Goal: Information Seeking & Learning: Learn about a topic

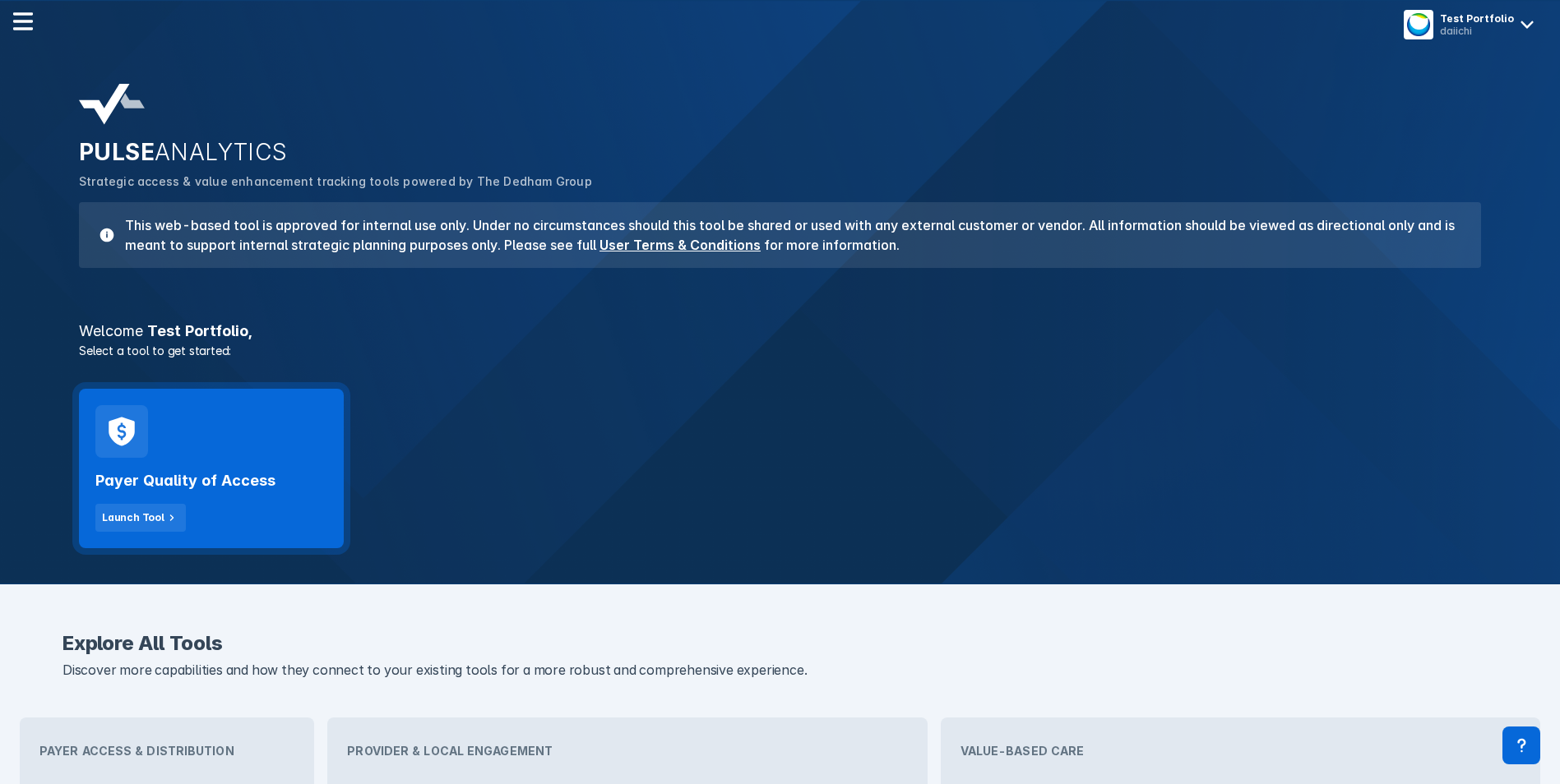
click at [195, 444] on div "Payer Quality of Access Launch Tool" at bounding box center [211, 468] width 265 height 159
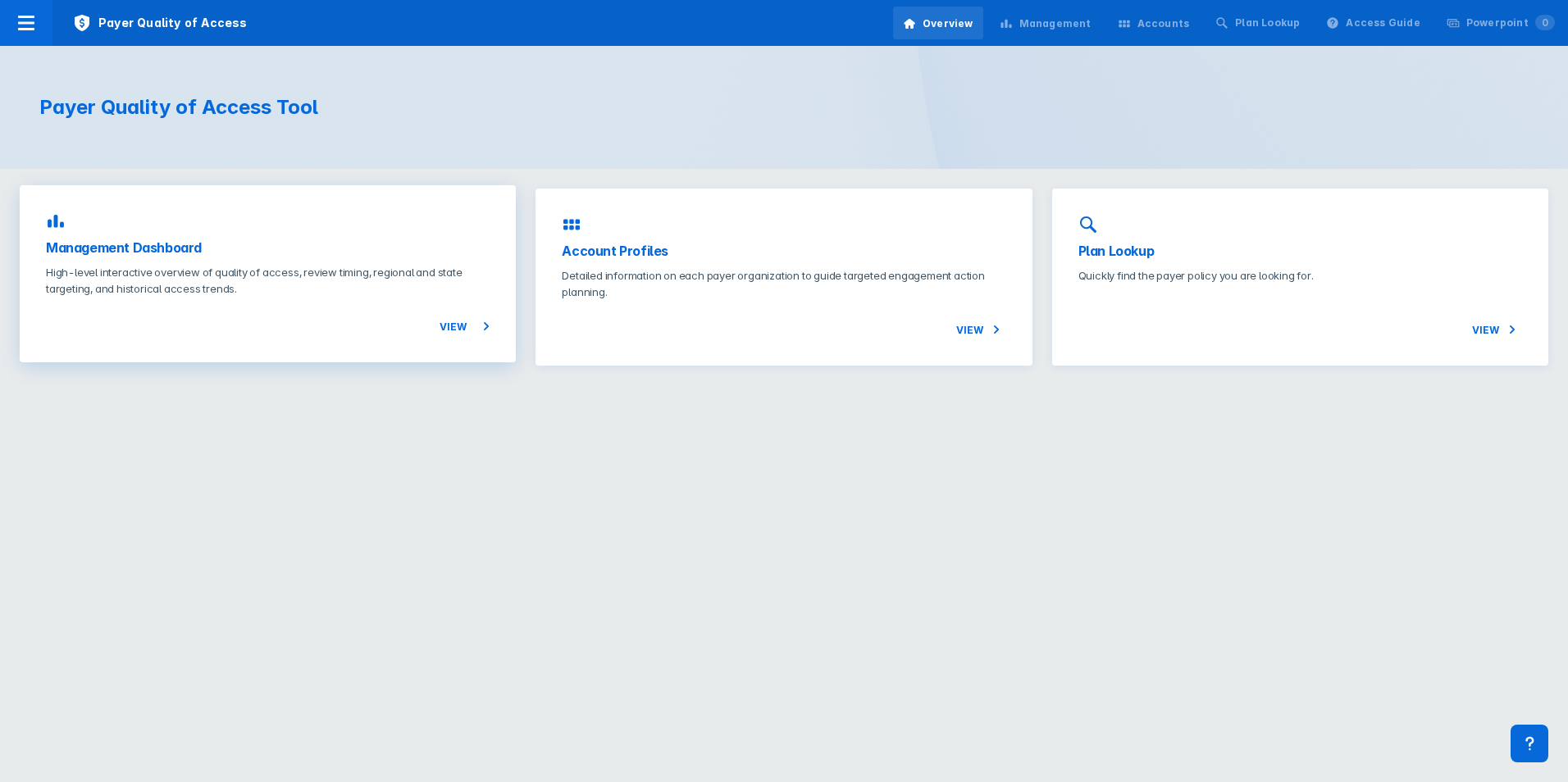
click at [403, 283] on p "High-level interactive overview of quality of access, review timing, regional a…" at bounding box center [268, 281] width 444 height 33
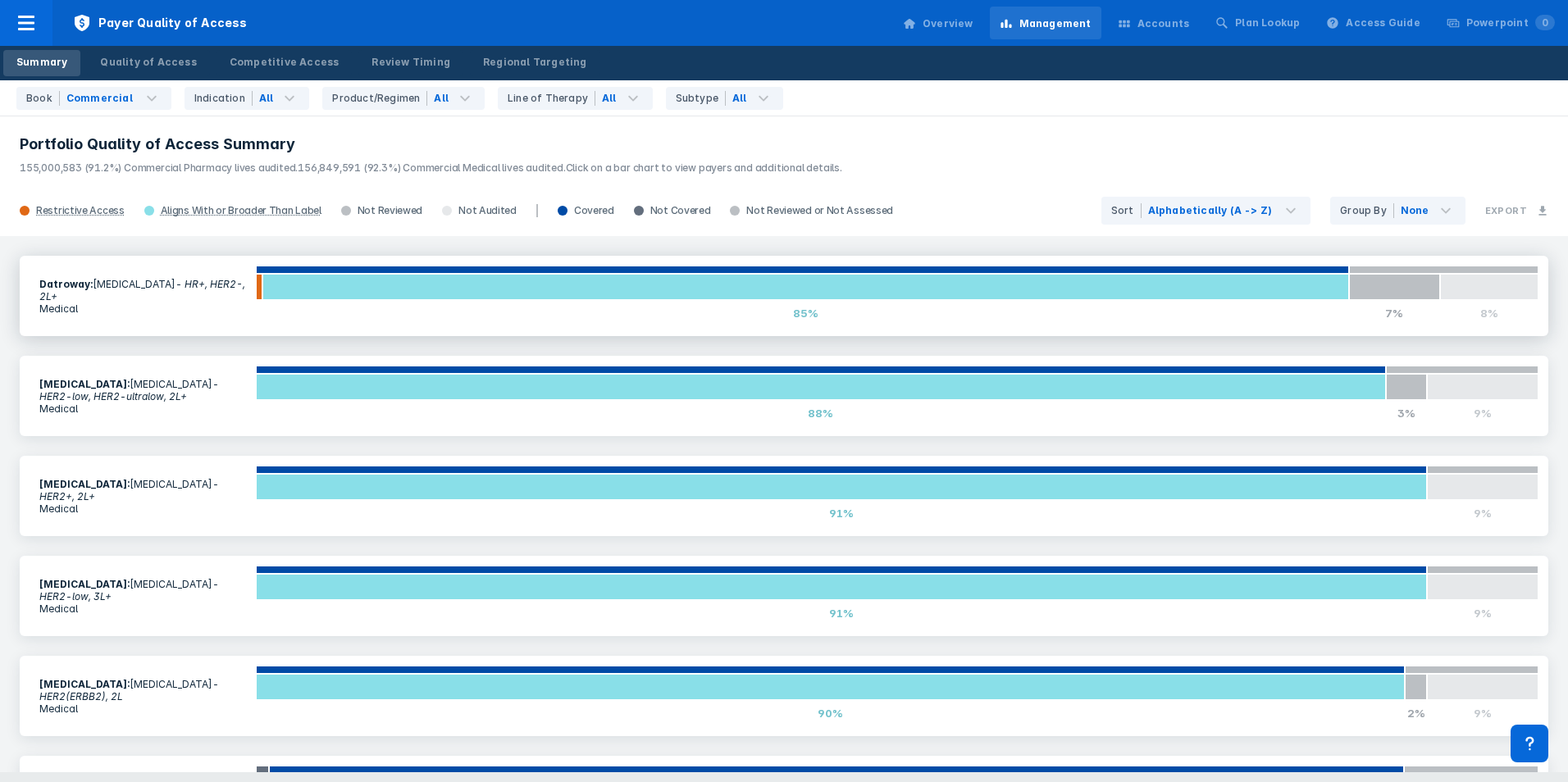
click at [160, 295] on section "Datroway : [MEDICAL_DATA] - HR+, HER2-, 2L+ Medical" at bounding box center [143, 296] width 227 height 57
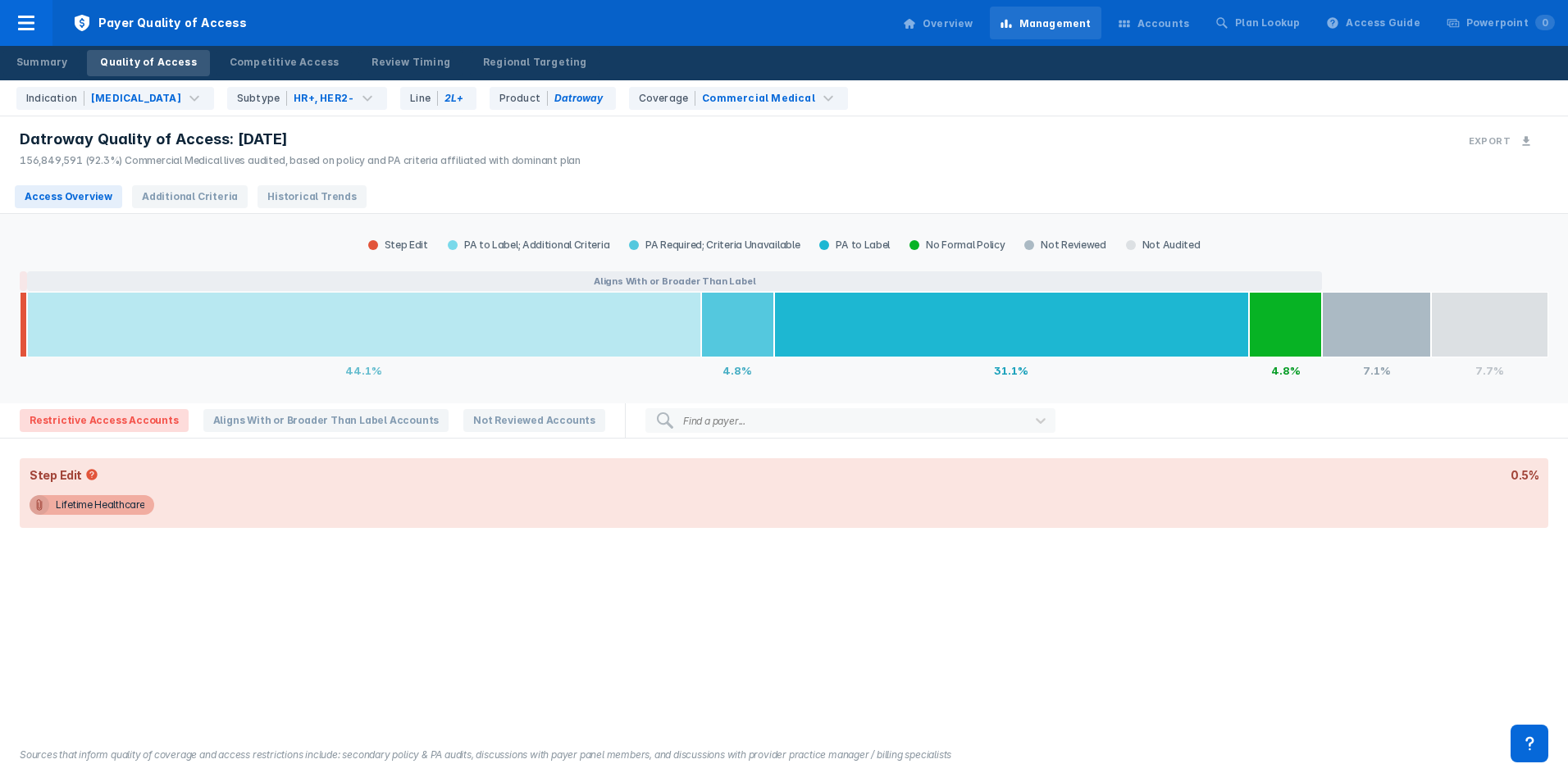
click at [563, 348] on div at bounding box center [364, 324] width 673 height 65
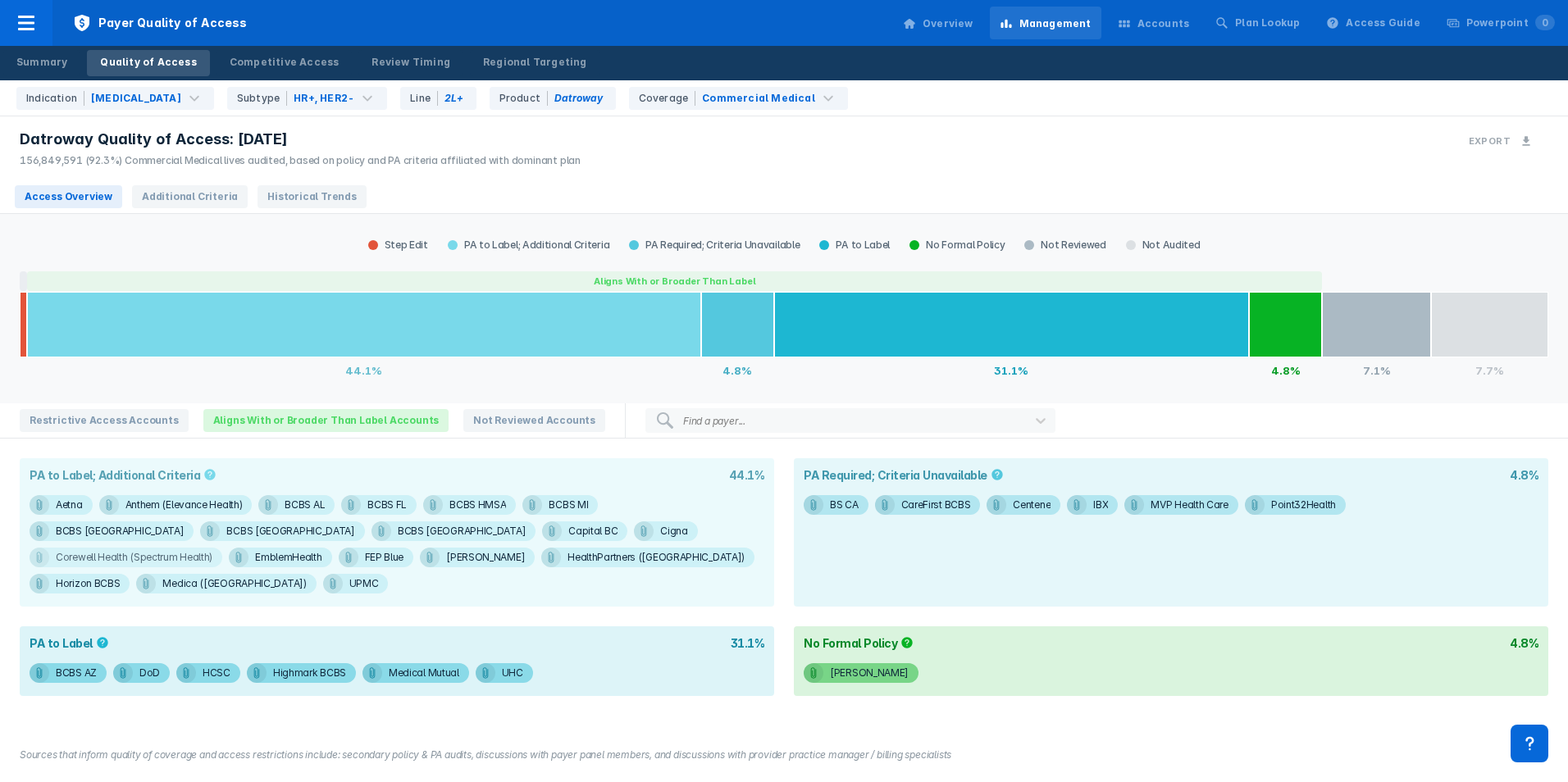
click at [83, 514] on div "Corewell Health (Spectrum Health)" at bounding box center [69, 505] width 27 height 20
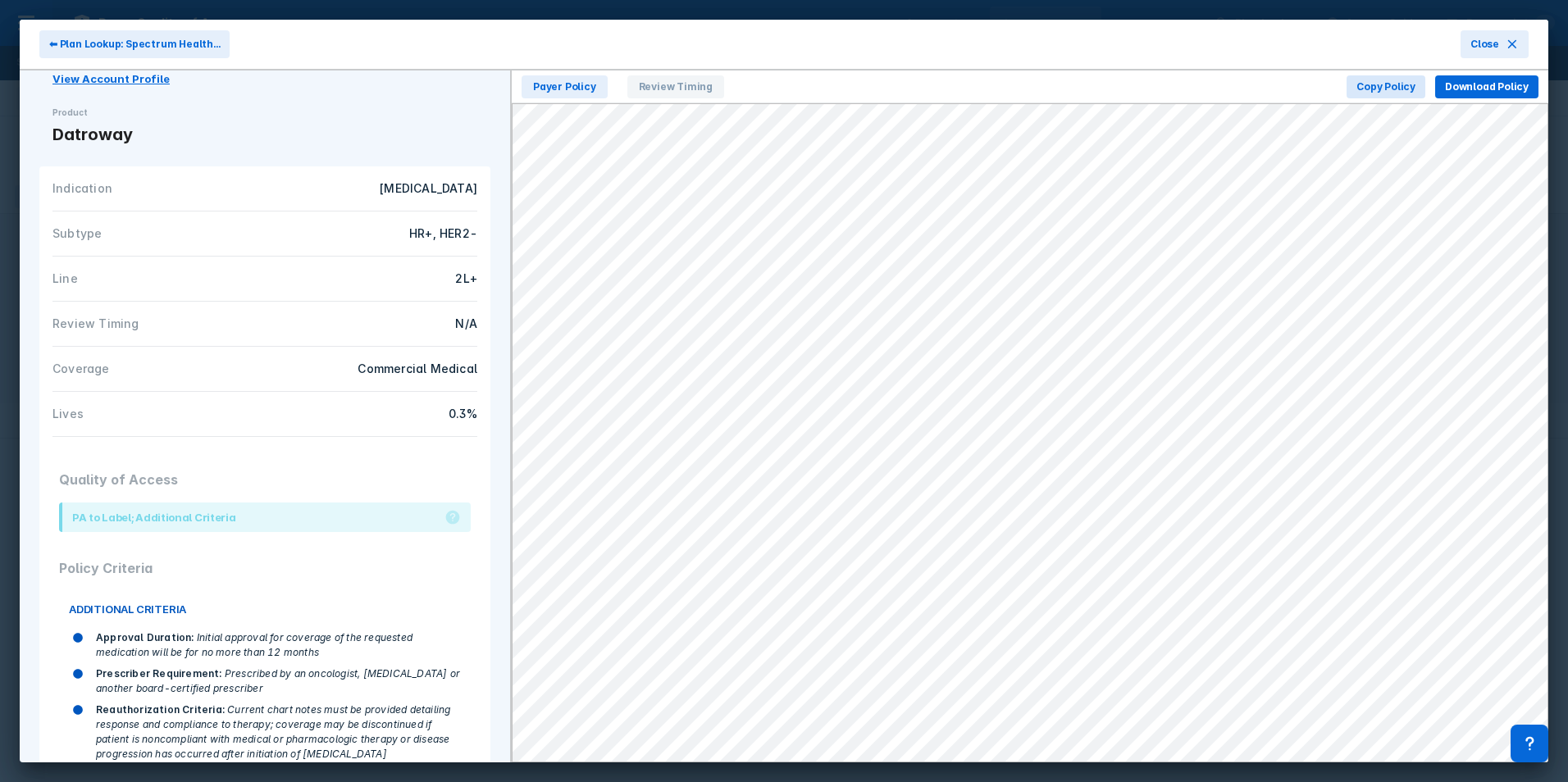
scroll to position [161, 0]
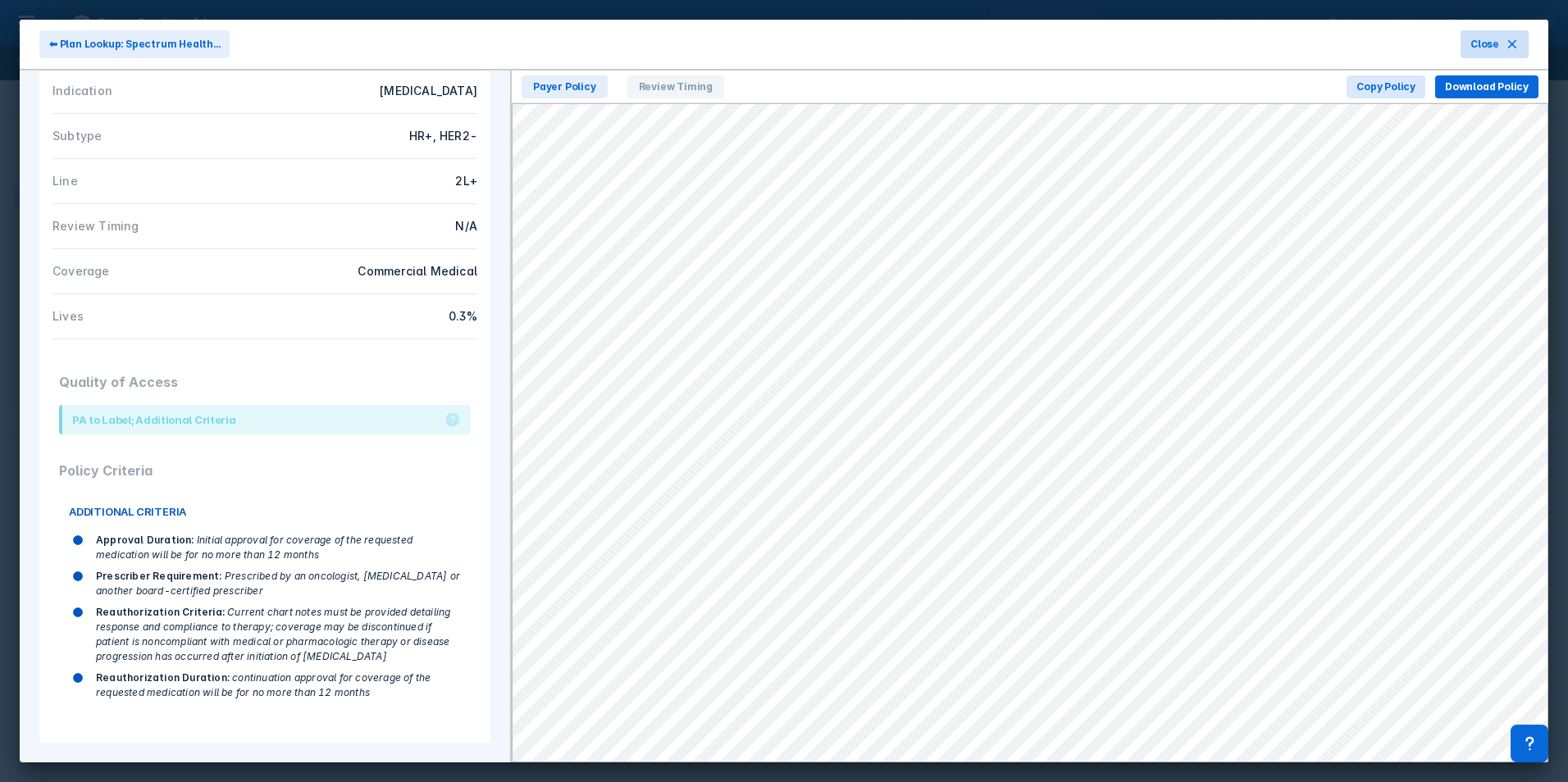
click at [1485, 43] on span "Close" at bounding box center [1484, 44] width 29 height 15
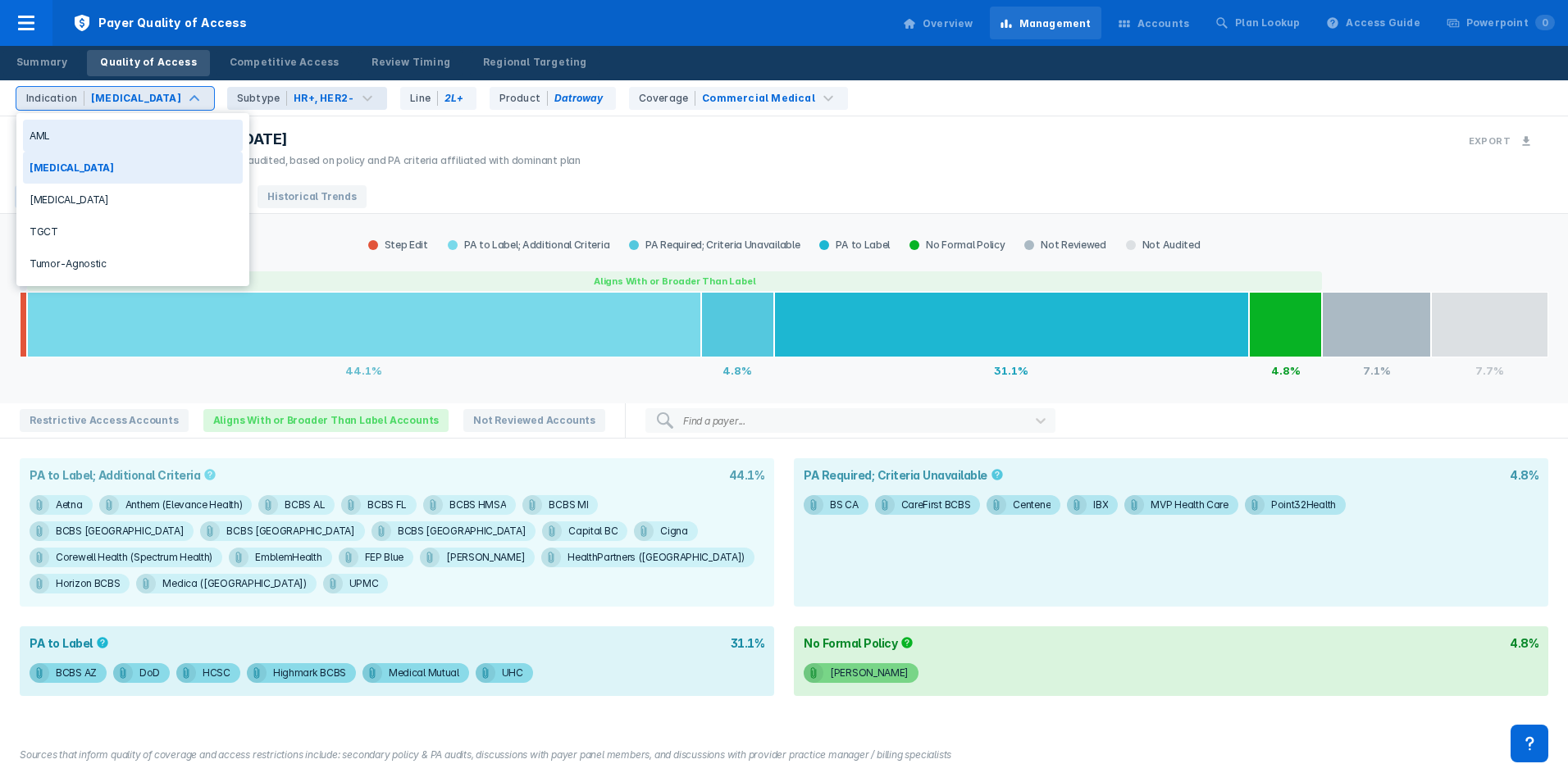
click at [160, 99] on div "[MEDICAL_DATA]" at bounding box center [135, 98] width 90 height 15
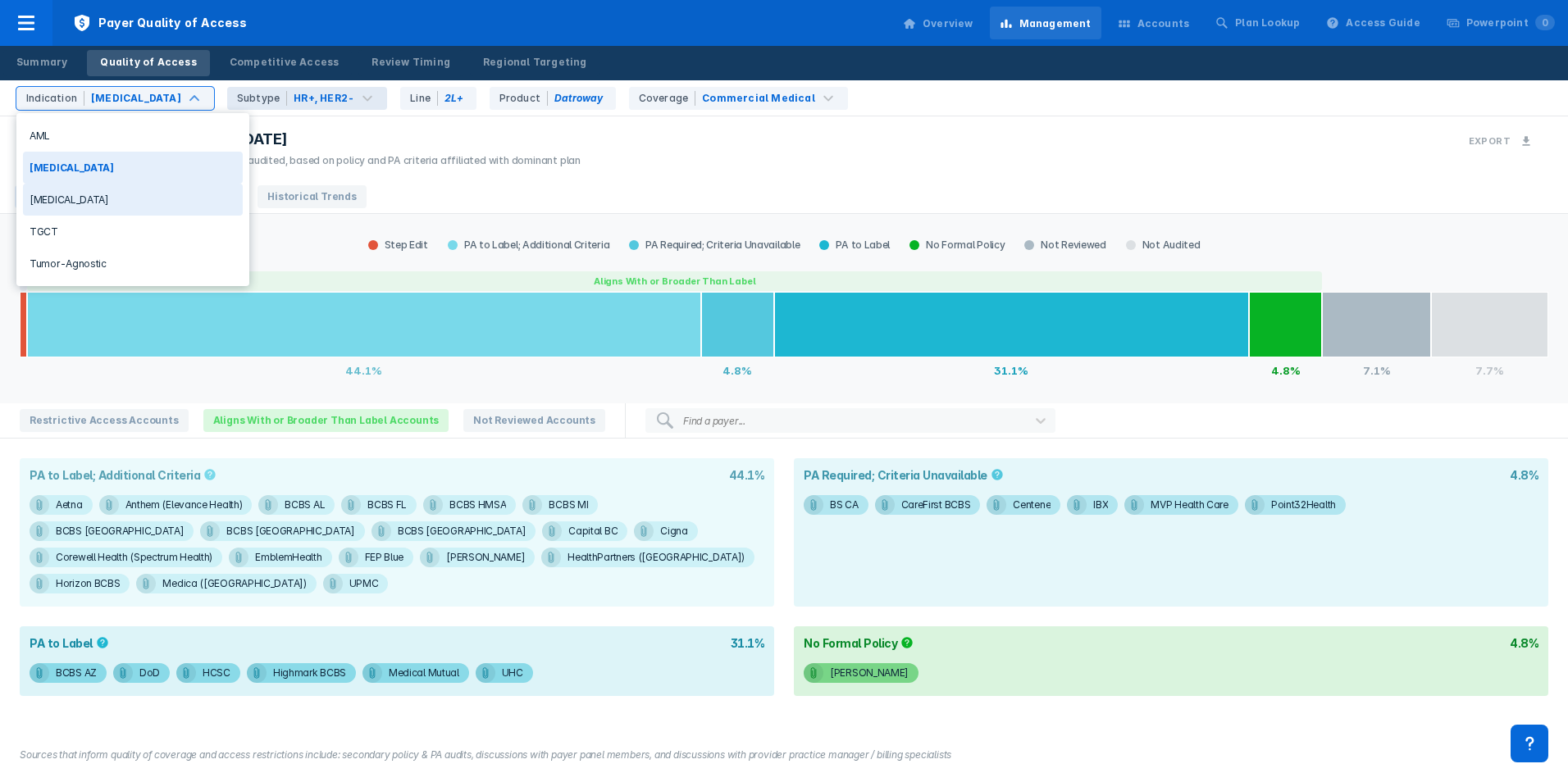
click at [92, 200] on div "[MEDICAL_DATA]" at bounding box center [133, 200] width 220 height 32
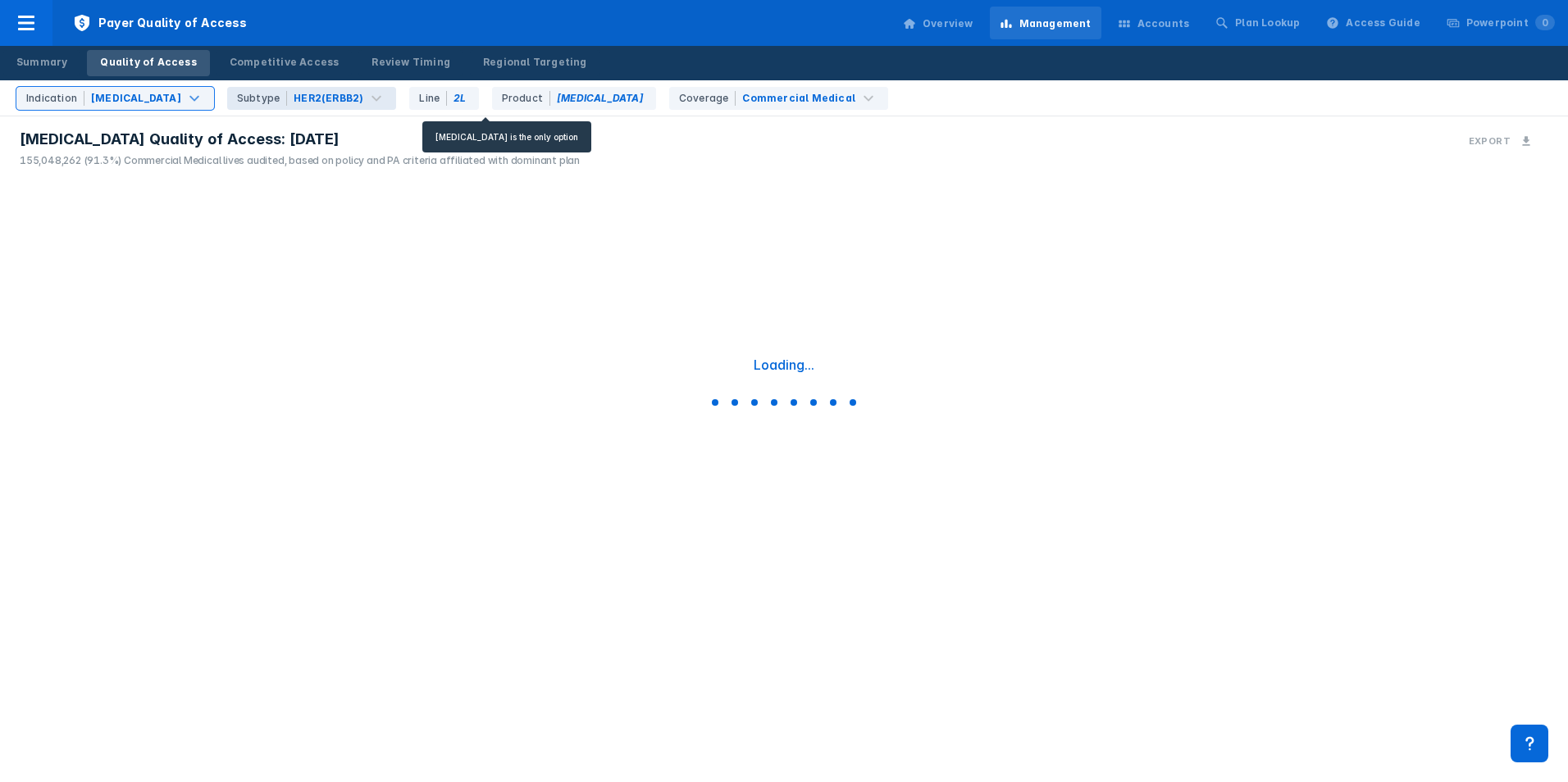
click at [515, 92] on div "Product [MEDICAL_DATA]" at bounding box center [574, 99] width 164 height 23
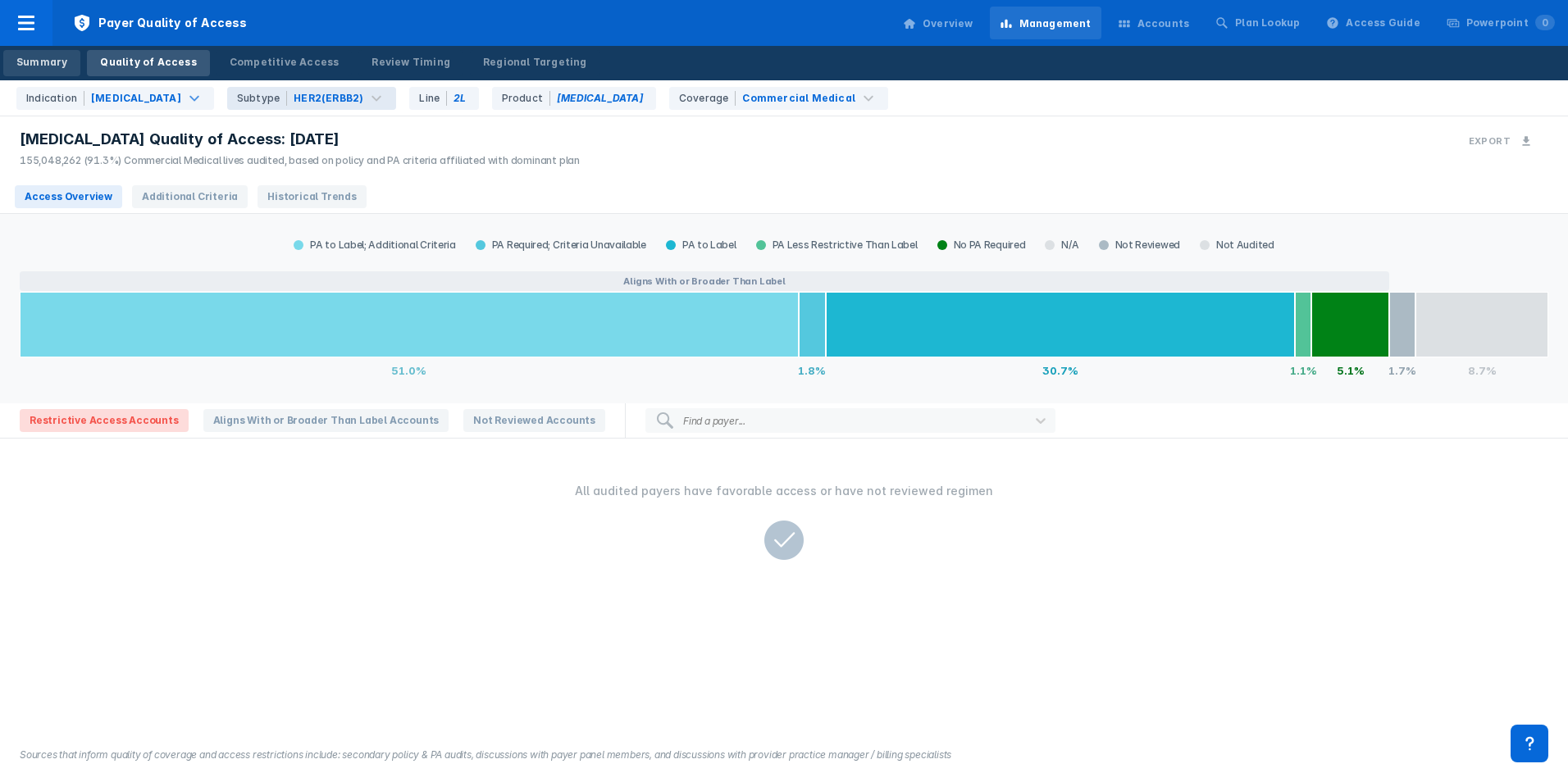
click at [38, 58] on div "Summary" at bounding box center [42, 62] width 51 height 15
